Goal: Task Accomplishment & Management: Manage account settings

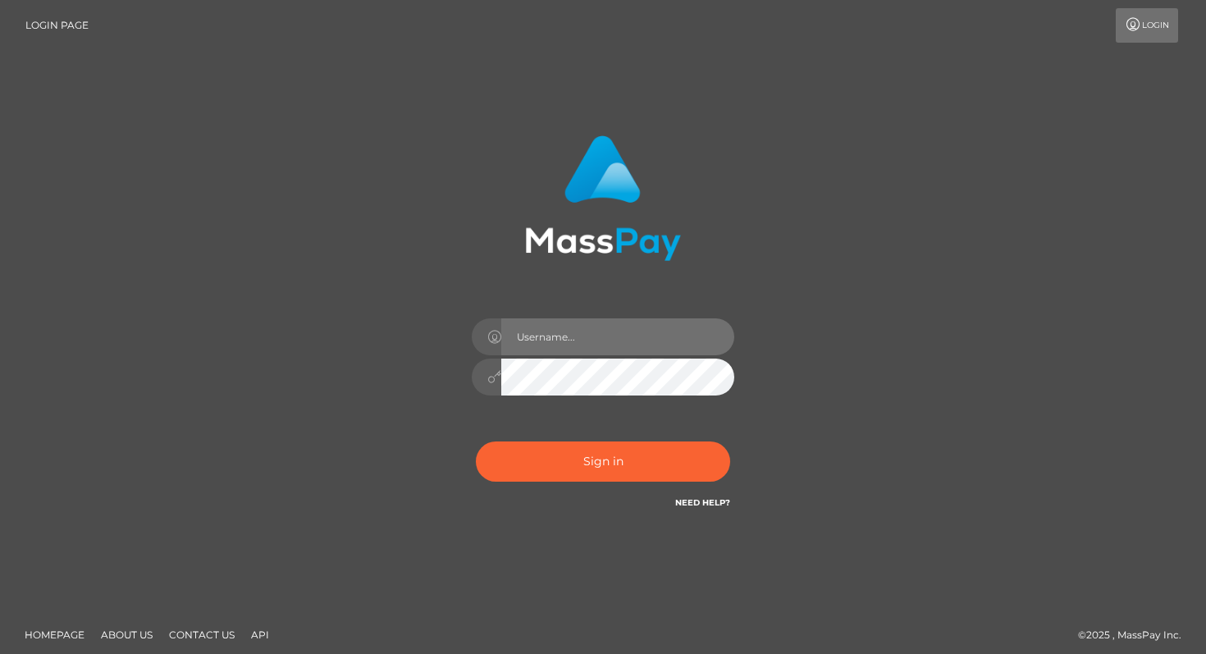
click at [548, 345] on input "text" at bounding box center [617, 336] width 233 height 37
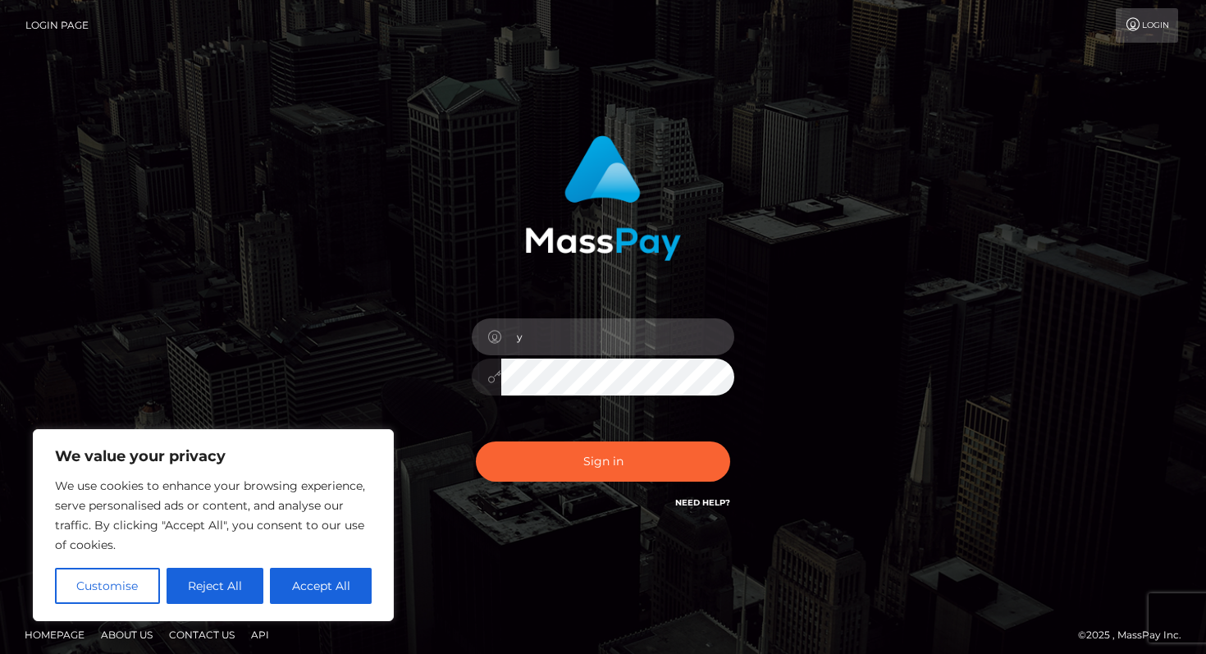
click at [596, 333] on input "y" at bounding box center [617, 336] width 233 height 37
type input "y2ktoes@gmail.com"
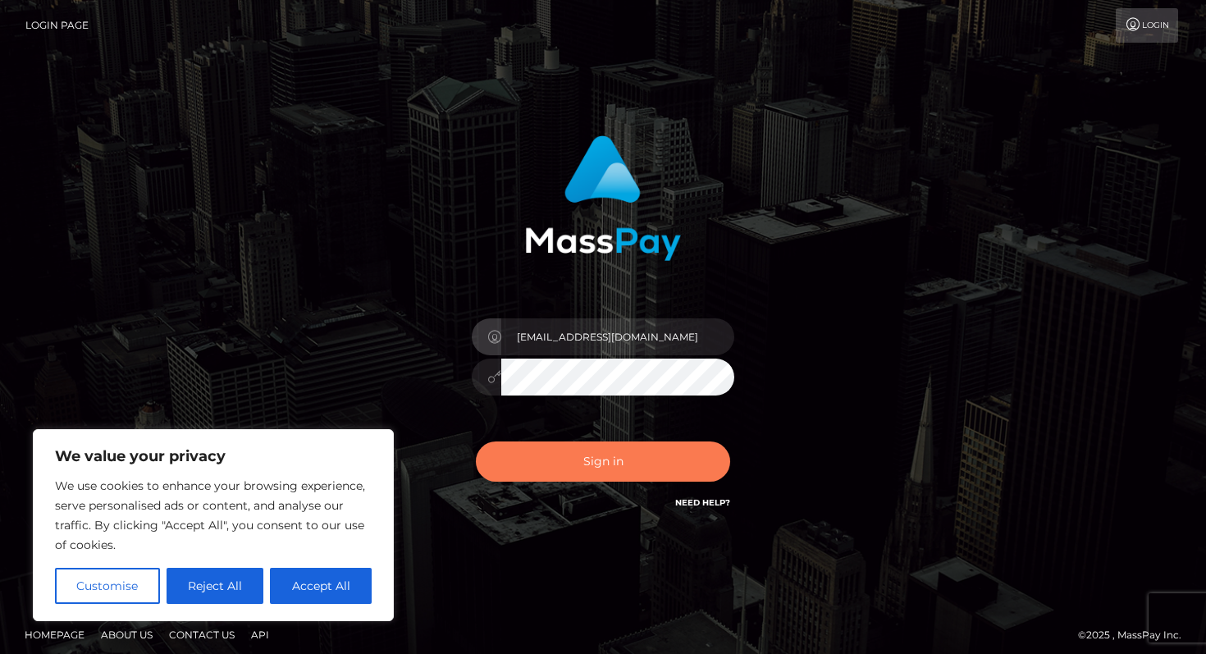
click at [595, 468] on button "Sign in" at bounding box center [603, 461] width 254 height 40
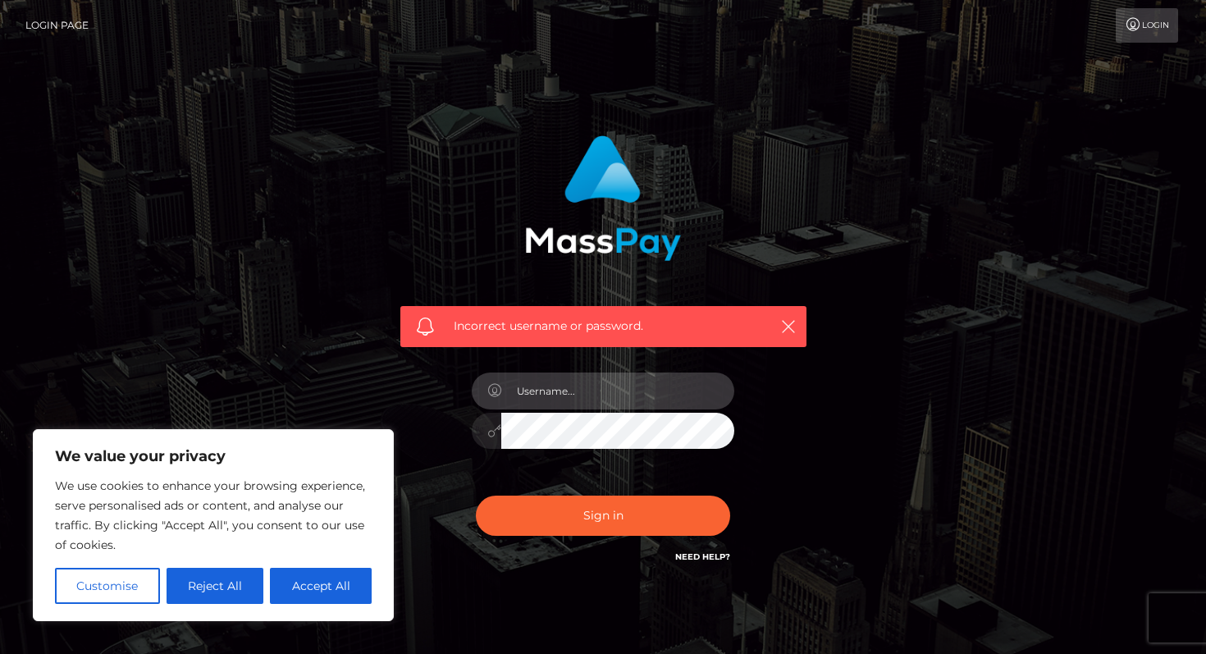
click at [550, 393] on input "text" at bounding box center [617, 390] width 233 height 37
type input "[EMAIL_ADDRESS][DOMAIN_NAME]"
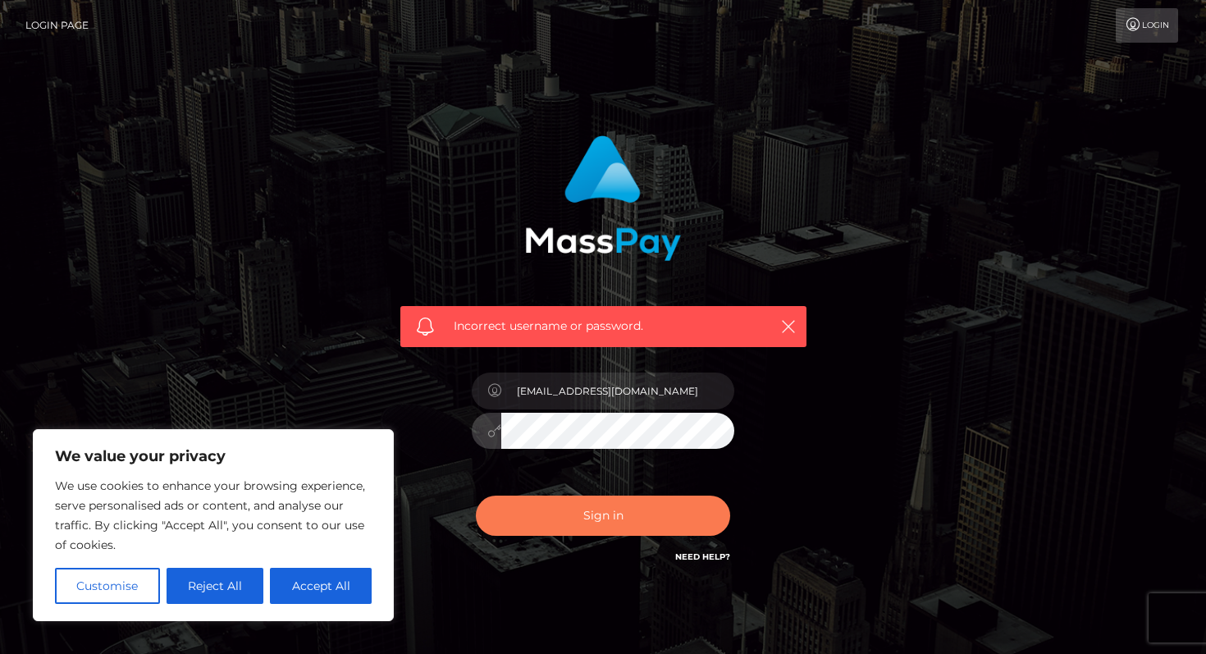
click at [582, 528] on button "Sign in" at bounding box center [603, 515] width 254 height 40
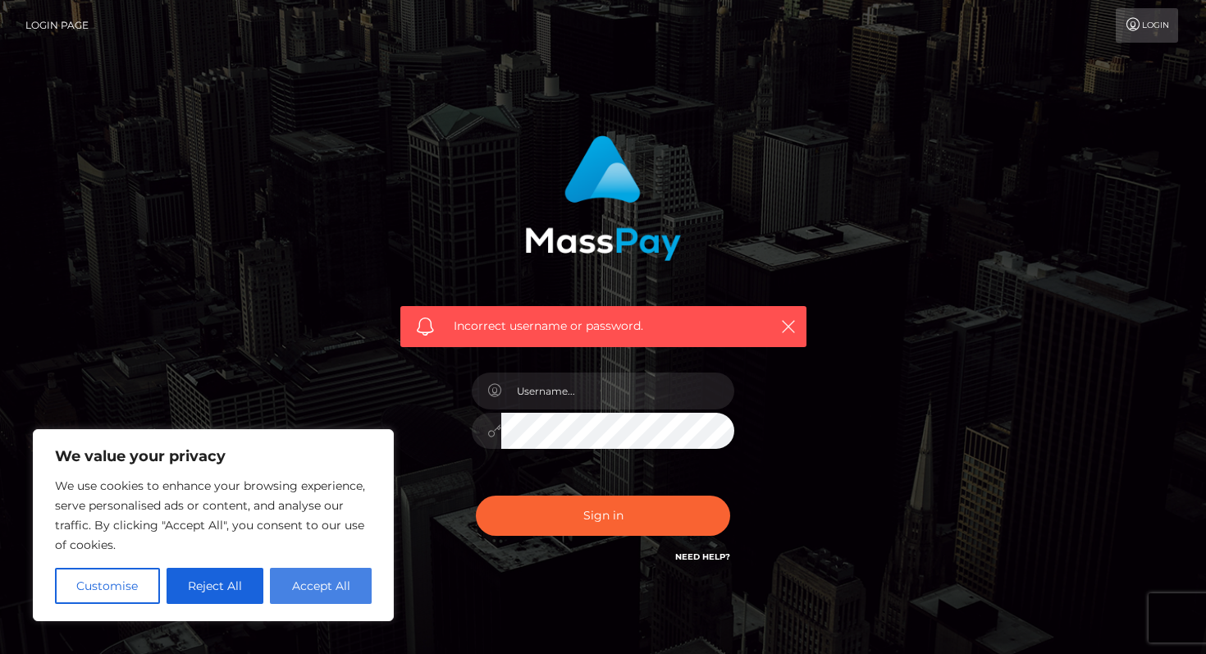
click at [322, 592] on button "Accept All" at bounding box center [321, 586] width 102 height 36
checkbox input "true"
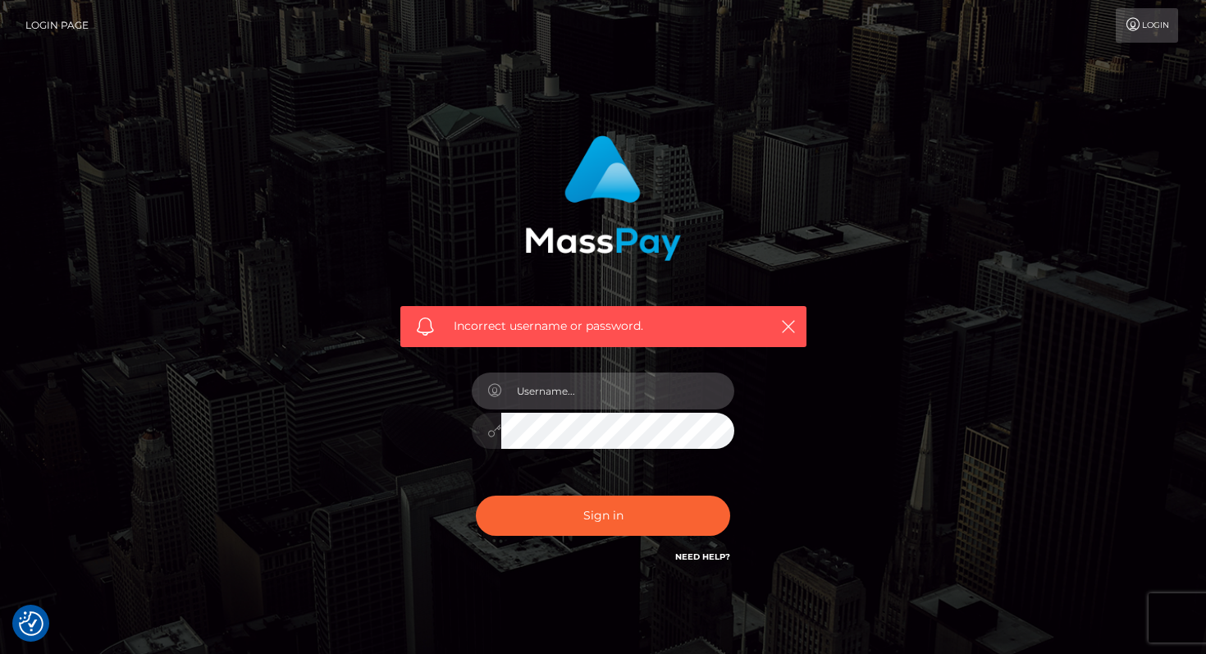
click at [559, 391] on input "text" at bounding box center [617, 390] width 233 height 37
type input "[EMAIL_ADDRESS][DOMAIN_NAME]"
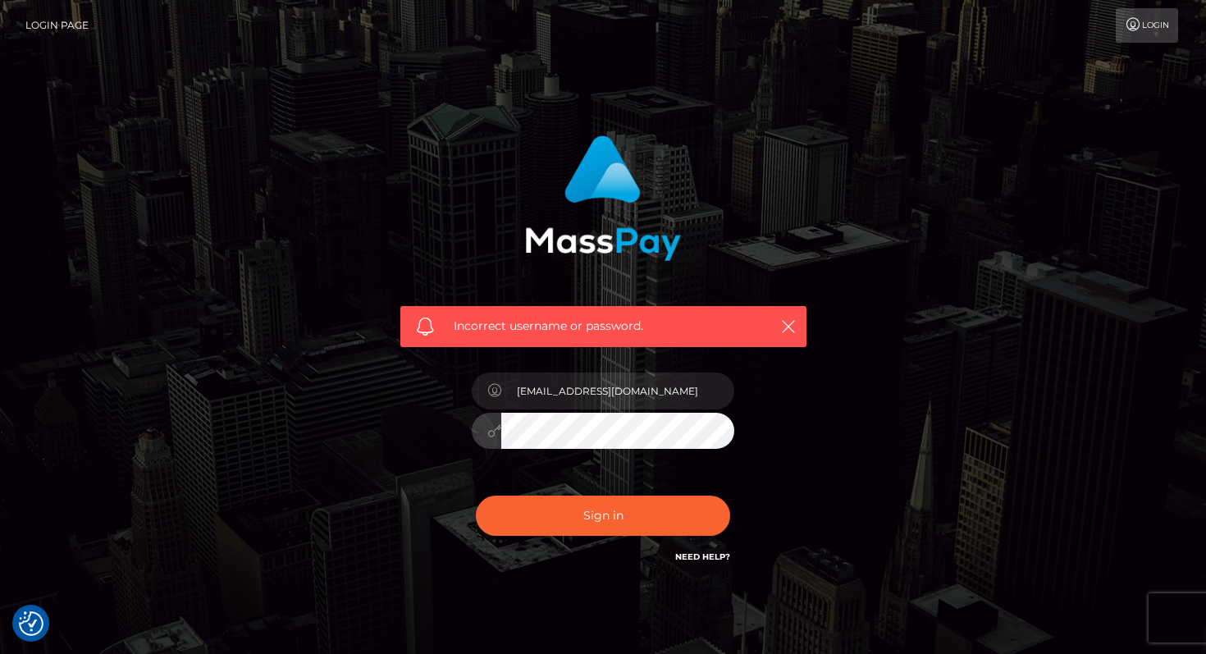
click at [476, 495] on button "Sign in" at bounding box center [603, 515] width 254 height 40
click at [546, 398] on input "text" at bounding box center [617, 390] width 233 height 37
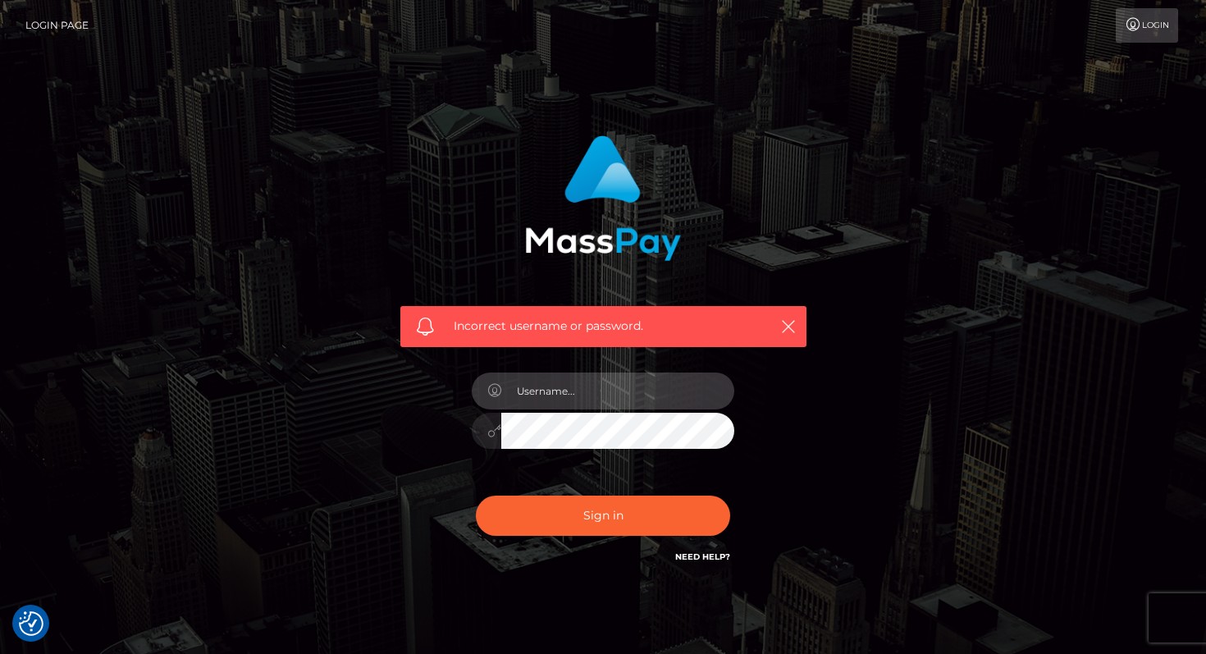
type input "y2ktoes@gmail.com"
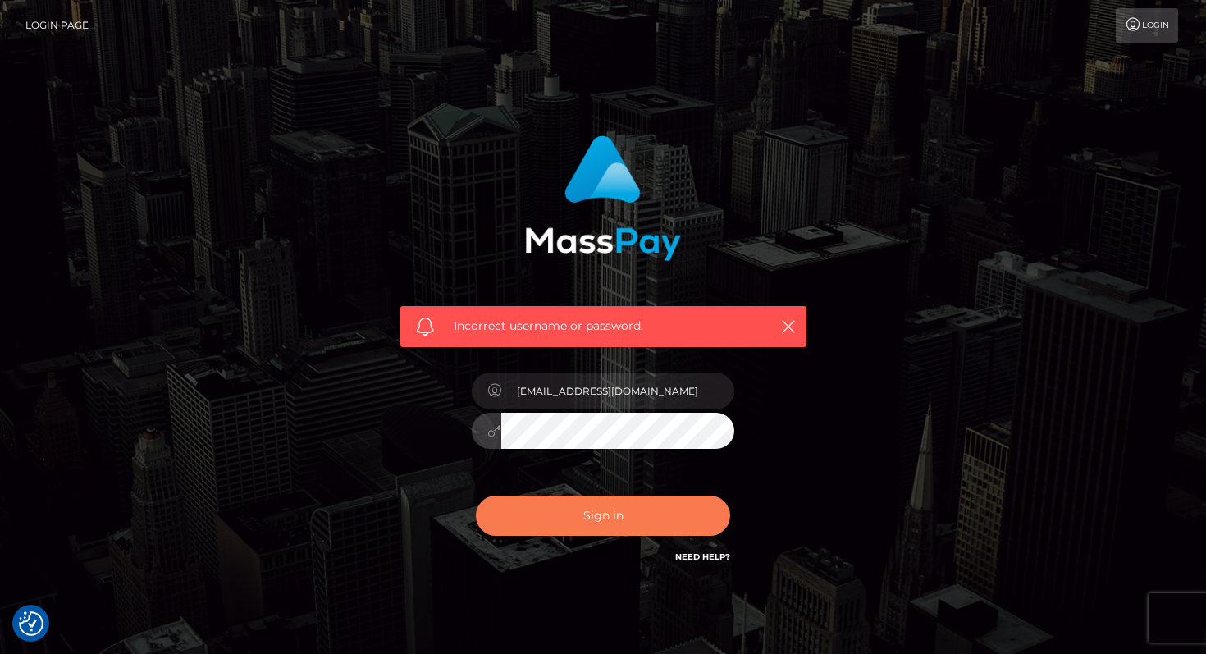
click at [538, 514] on button "Sign in" at bounding box center [603, 515] width 254 height 40
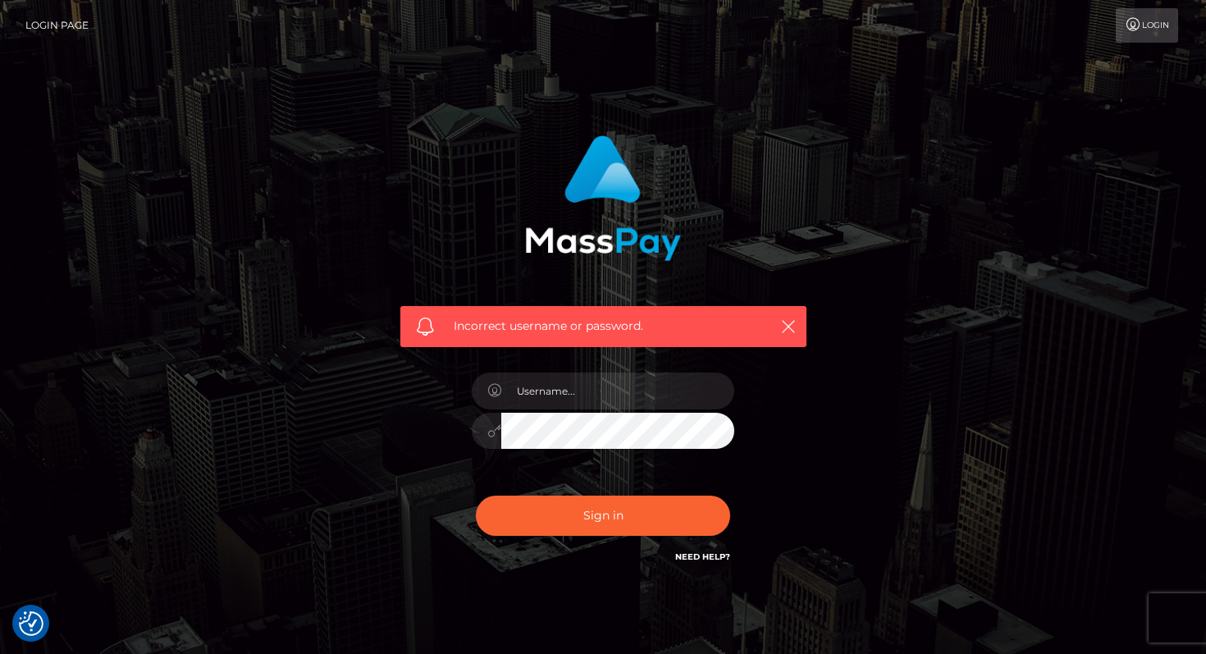
click at [687, 556] on link "Need Help?" at bounding box center [702, 556] width 55 height 11
click at [603, 389] on input "text" at bounding box center [617, 390] width 233 height 37
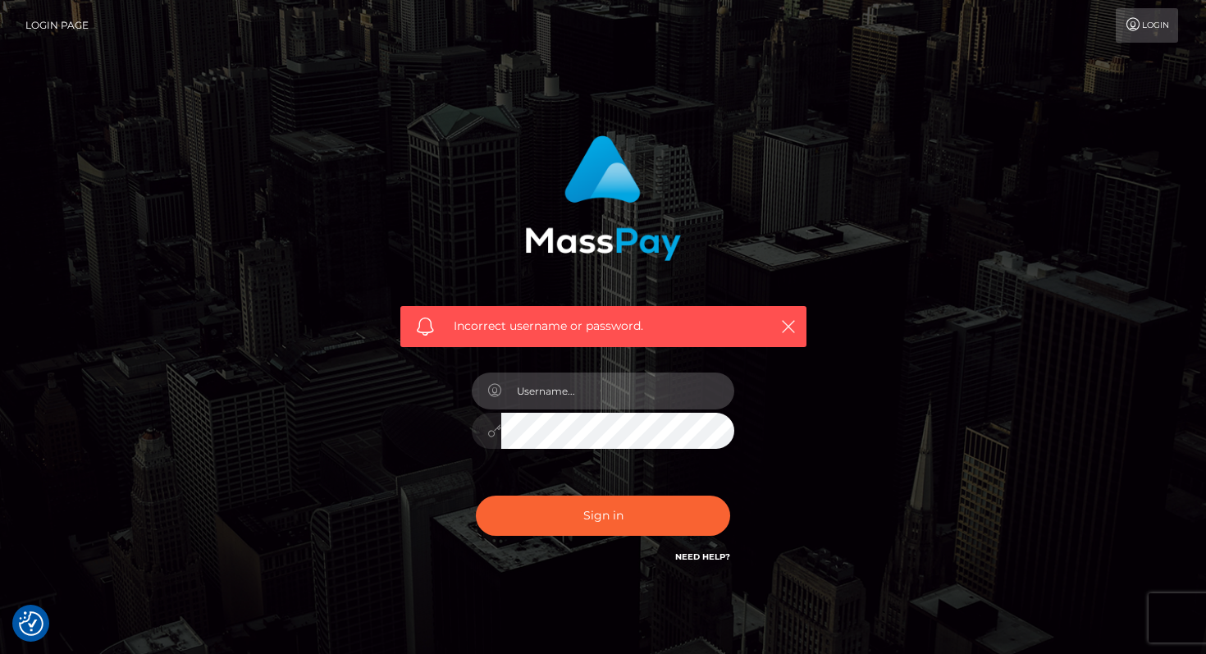
type input "y2ktoes@gmail.com"
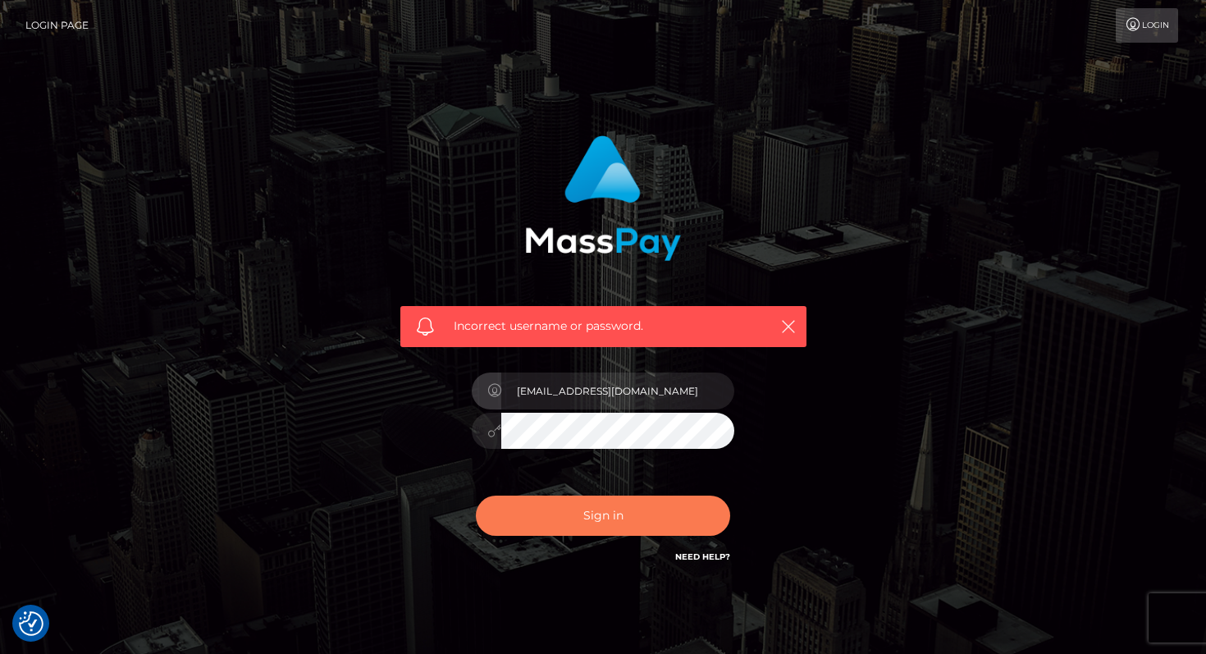
click at [621, 522] on button "Sign in" at bounding box center [603, 515] width 254 height 40
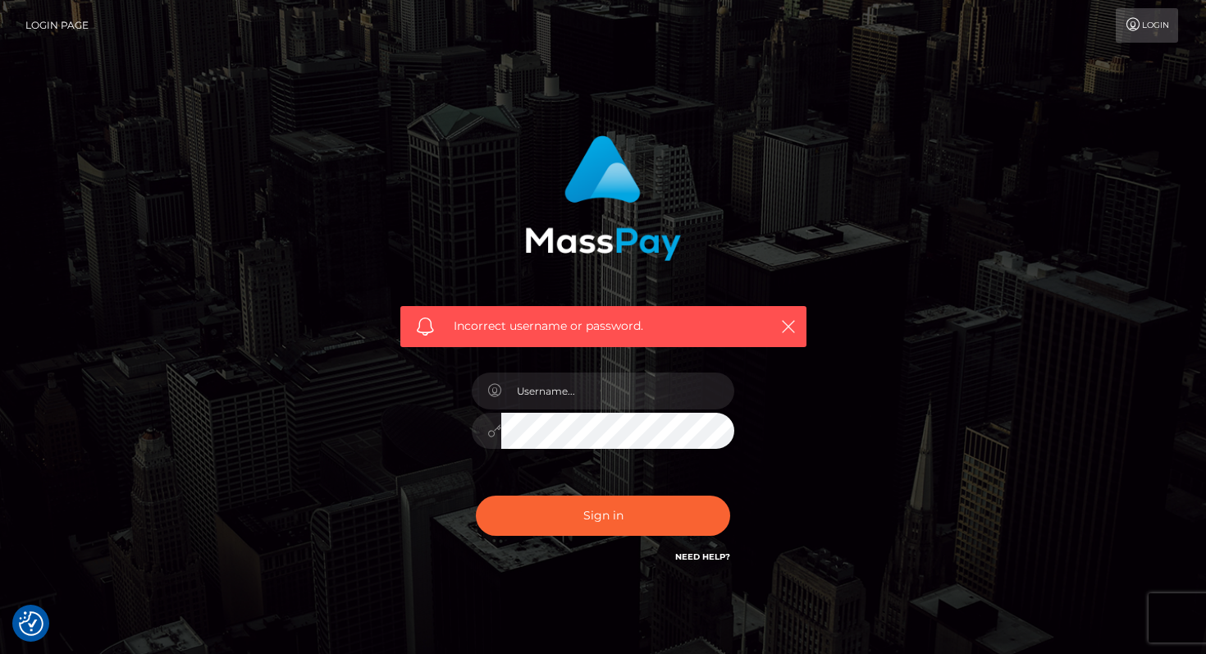
click at [59, 22] on link "Login Page" at bounding box center [56, 25] width 63 height 34
